Goal: Transaction & Acquisition: Purchase product/service

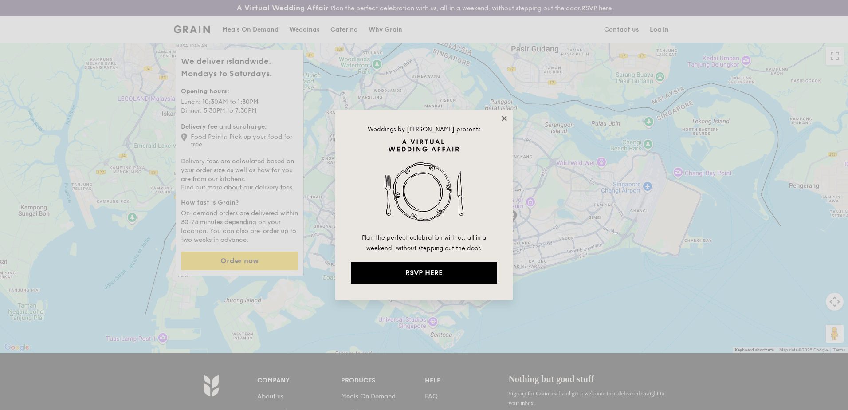
click at [503, 118] on icon at bounding box center [504, 118] width 8 height 8
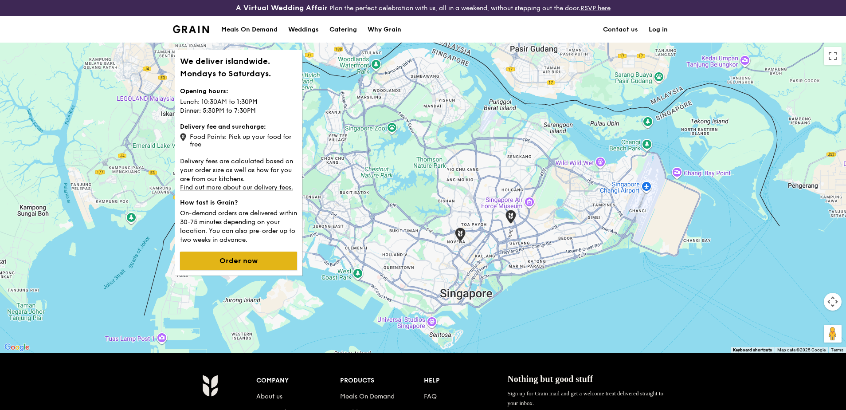
click at [254, 264] on button "Order now" at bounding box center [238, 260] width 117 height 19
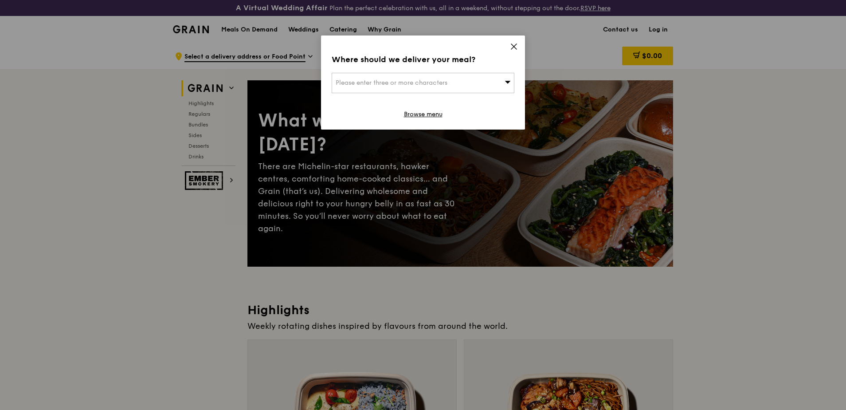
click at [425, 84] on span "Please enter three or more characters" at bounding box center [392, 83] width 112 height 8
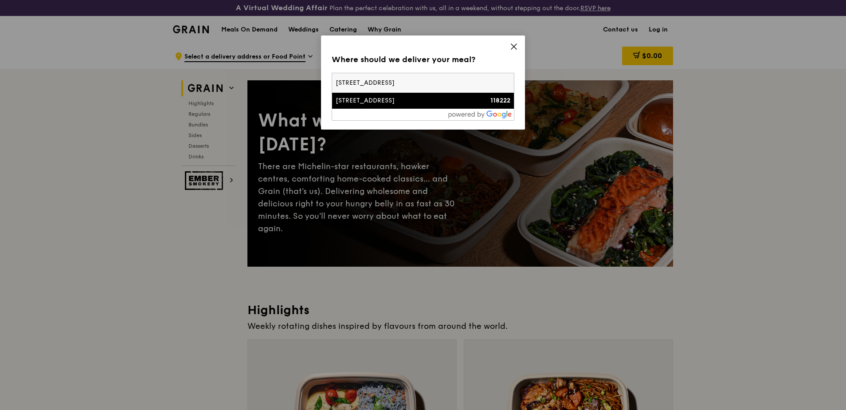
type input "[STREET_ADDRESS]"
click at [427, 102] on div "[STREET_ADDRESS]" at bounding box center [401, 100] width 131 height 9
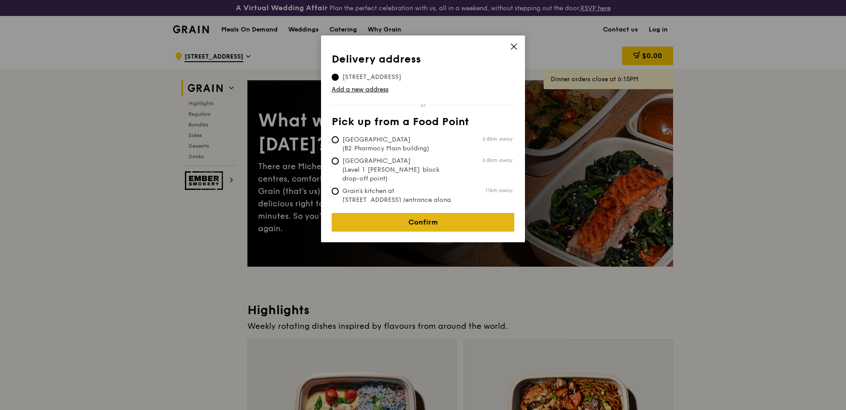
click at [415, 217] on link "Confirm" at bounding box center [423, 222] width 183 height 19
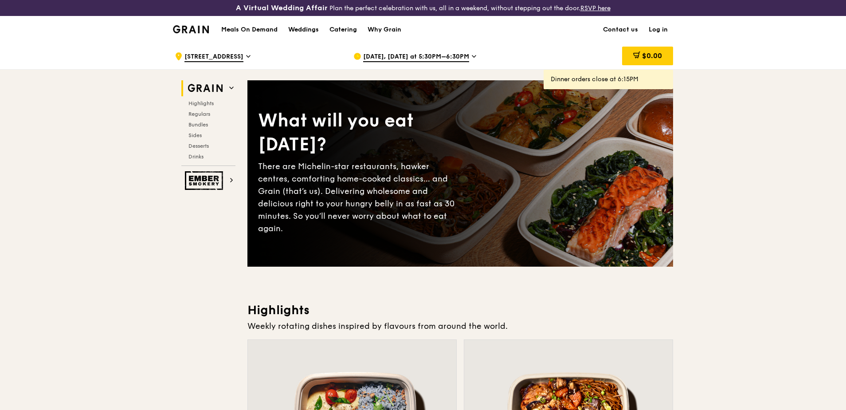
click at [472, 55] on icon at bounding box center [474, 56] width 4 height 8
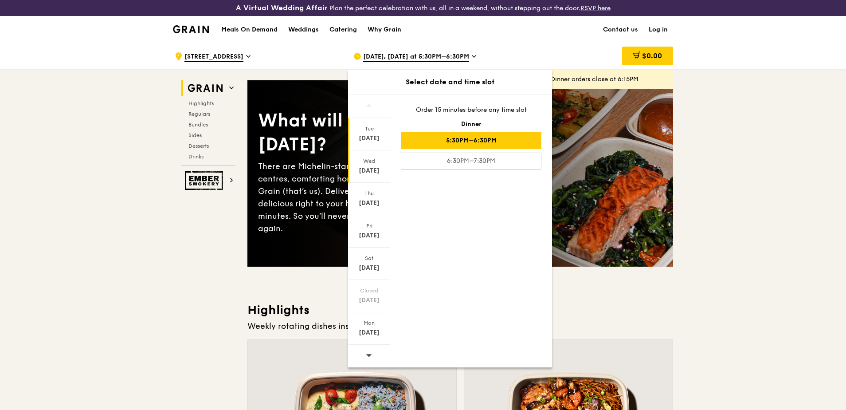
click at [365, 164] on div "Wed" at bounding box center [368, 160] width 39 height 7
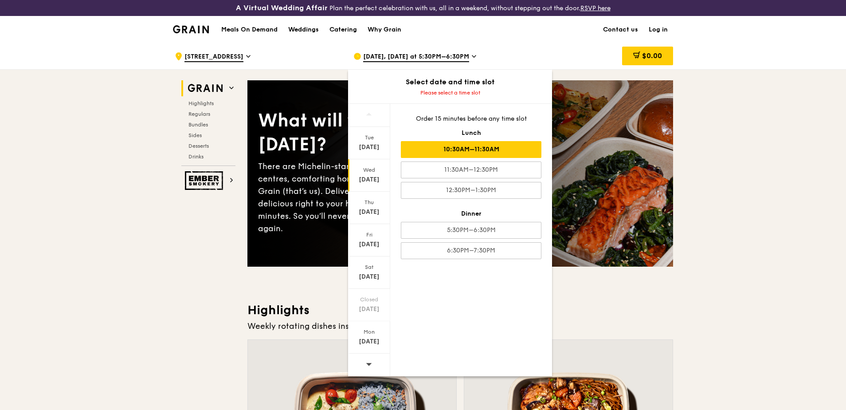
click at [458, 151] on div "10:30AM–11:30AM" at bounding box center [471, 149] width 141 height 17
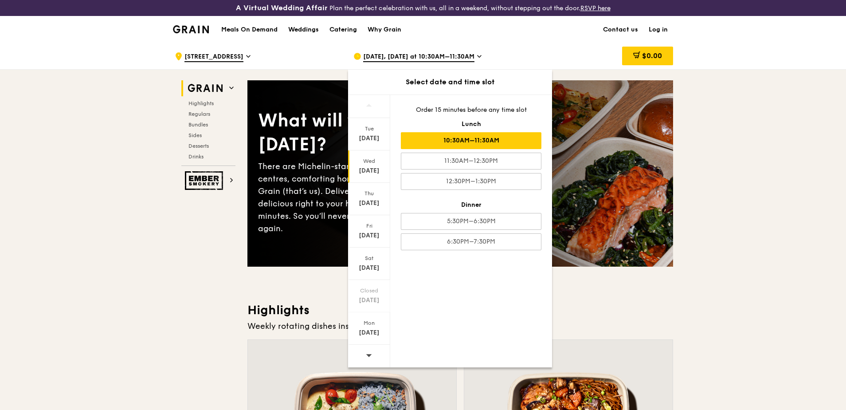
click at [489, 294] on div "[DATE] [DATE] [DATE] [DATE] [DATE] Closed [DATE] [DATE] Order 15 minutes before…" at bounding box center [450, 230] width 204 height 273
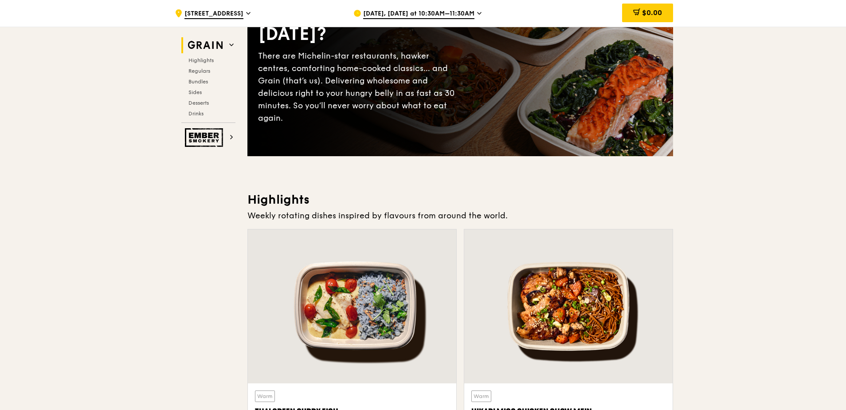
scroll to position [133, 0]
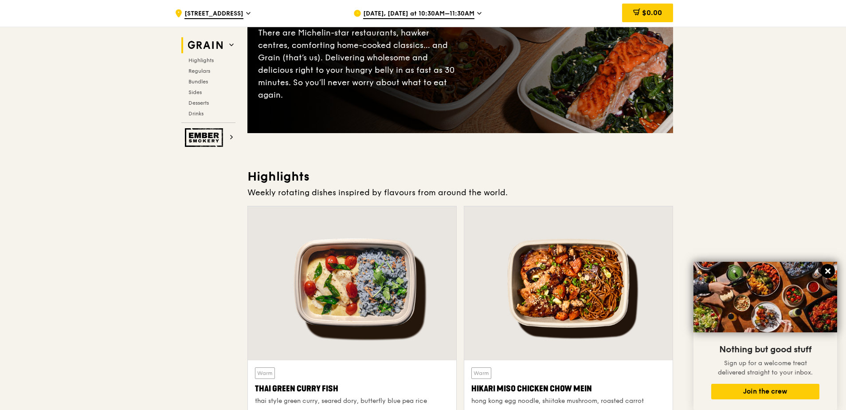
click at [829, 271] on icon at bounding box center [828, 271] width 8 height 8
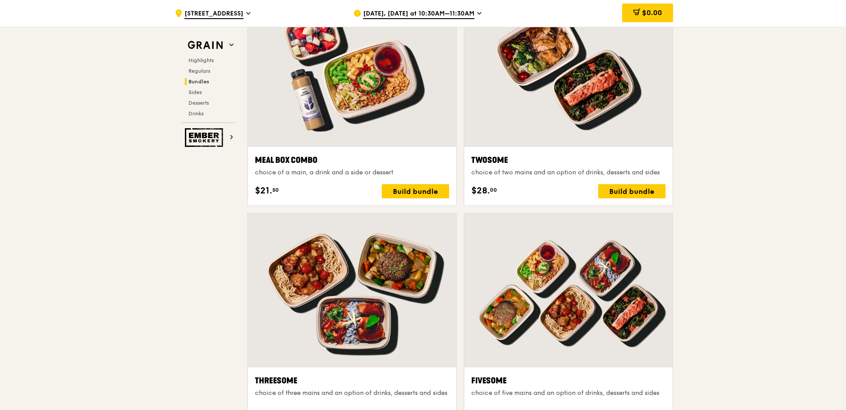
scroll to position [1374, 0]
